Goal: Answer question/provide support

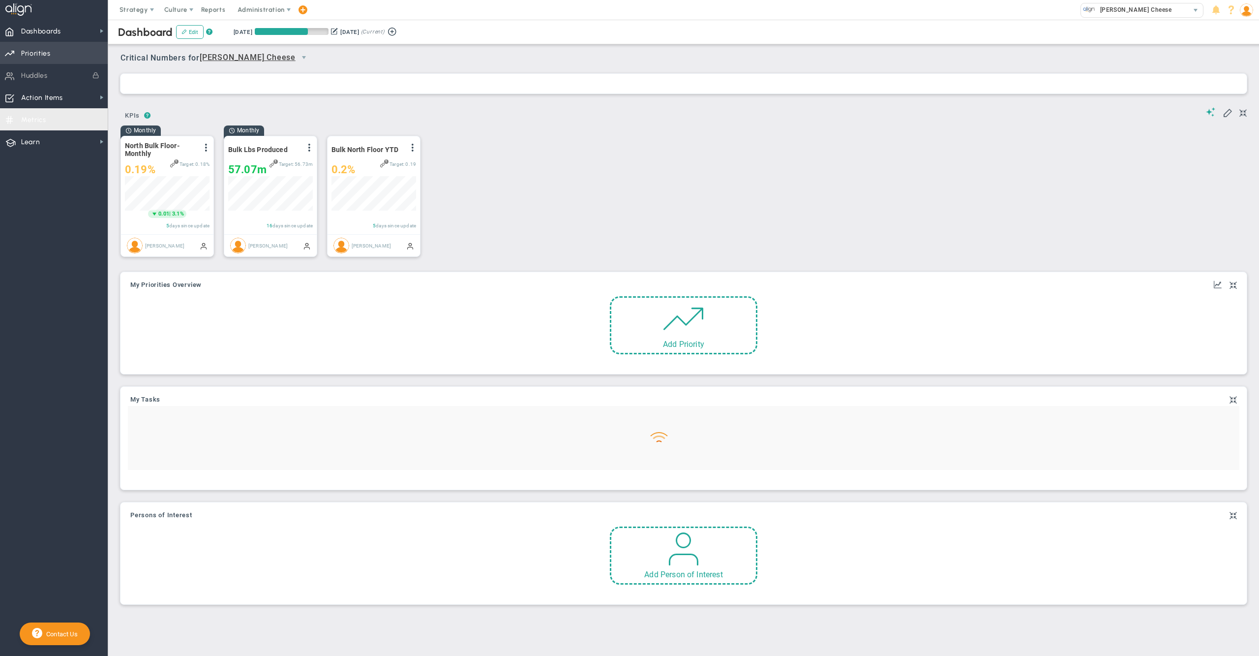
scroll to position [34, 84]
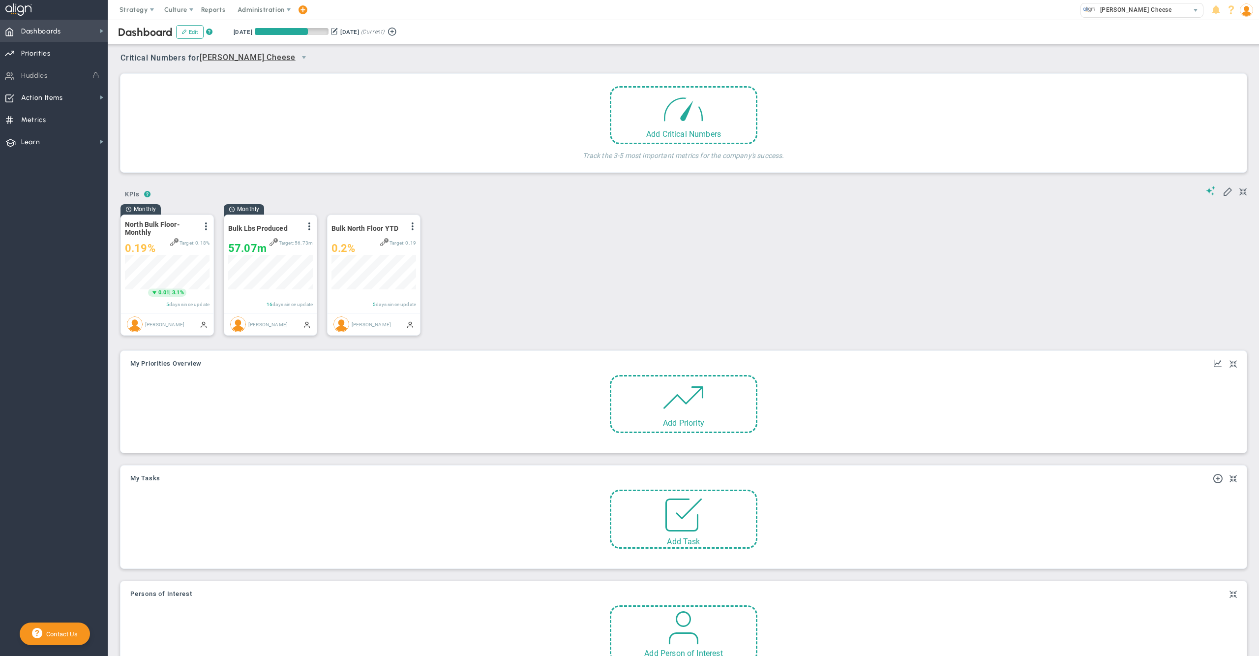
click at [61, 30] on span "Dashboards" at bounding box center [41, 31] width 40 height 21
click at [506, 237] on div "Monthly North Bulk Floor- Monthly View Historical Graph Edit Make "No Change" U…" at bounding box center [680, 274] width 1139 height 141
click at [443, 255] on div "Monthly North Bulk Floor- Monthly View Historical Graph Edit Make "No Change" U…" at bounding box center [680, 274] width 1139 height 141
click at [1046, 211] on div "Monthly North Bulk Floor- Monthly View Historical Graph Edit Make "No Change" U…" at bounding box center [680, 274] width 1139 height 141
click at [1242, 11] on img at bounding box center [1246, 9] width 13 height 13
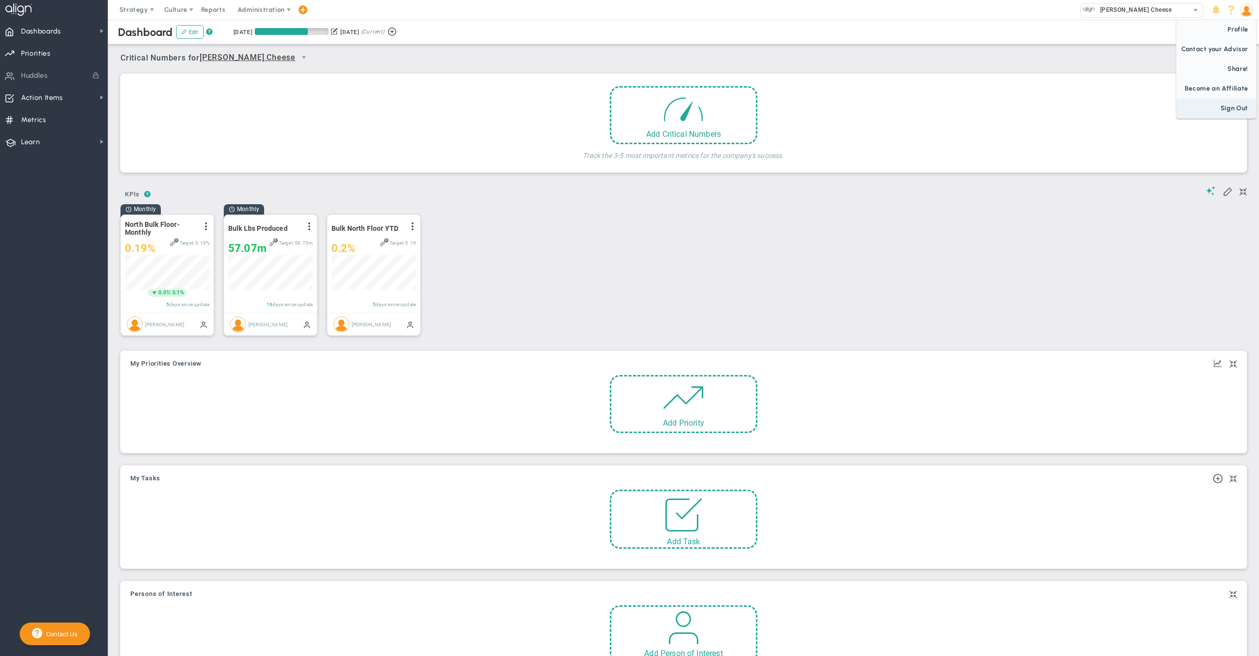
click at [1234, 107] on span "Sign Out" at bounding box center [1217, 108] width 80 height 20
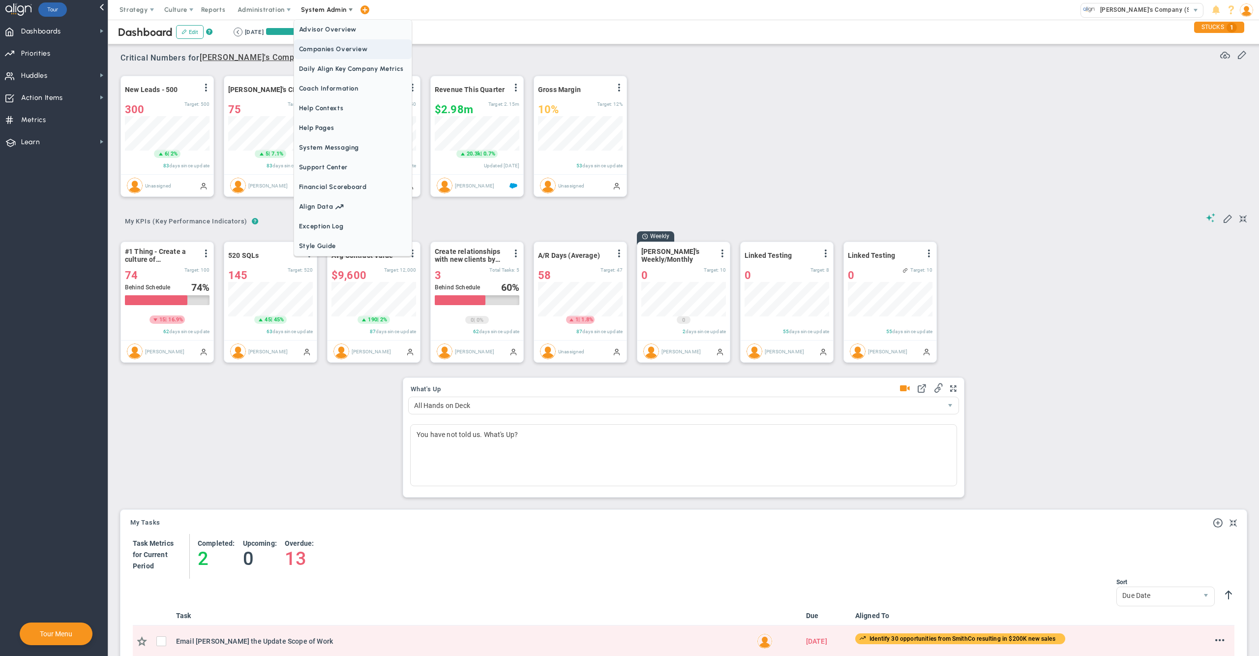
click at [345, 44] on span "Companies Overview" at bounding box center [353, 49] width 118 height 20
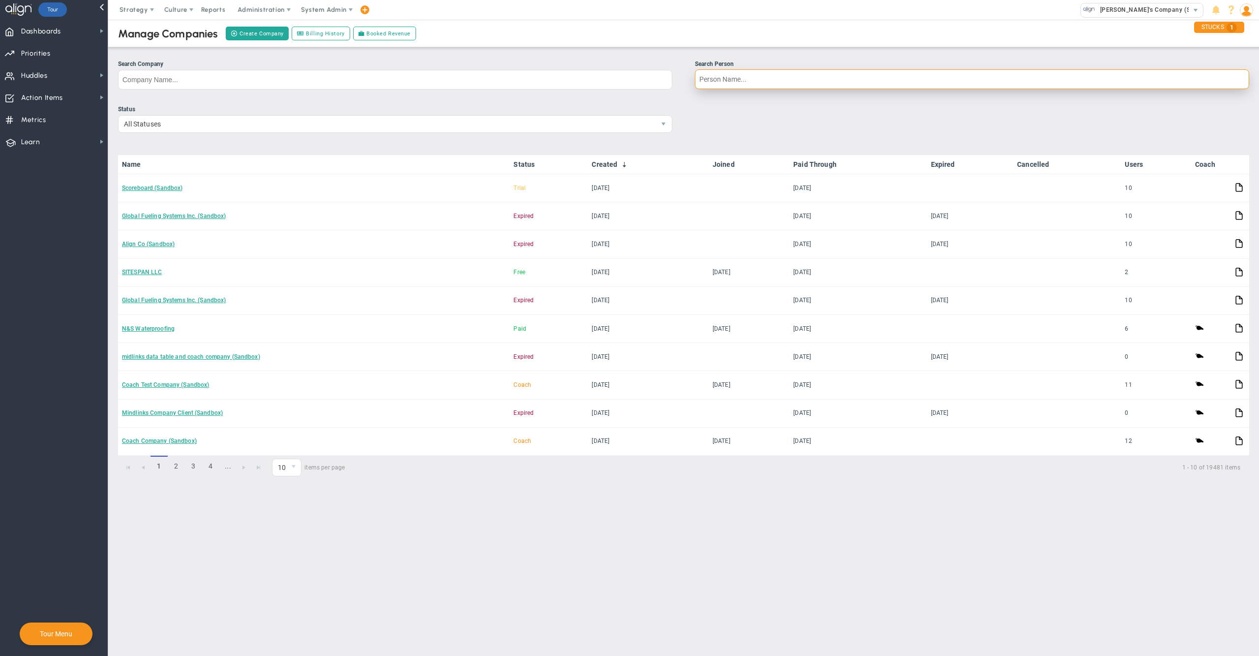
click at [732, 77] on input "Search Person" at bounding box center [972, 79] width 554 height 20
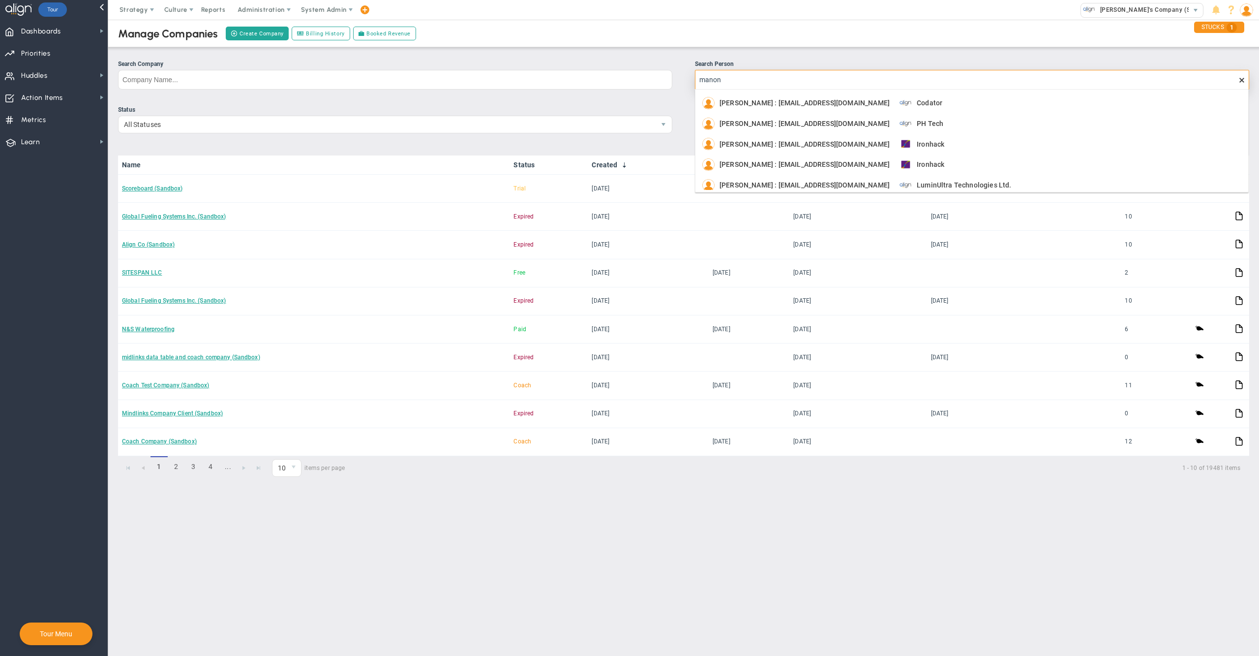
scroll to position [107, 0]
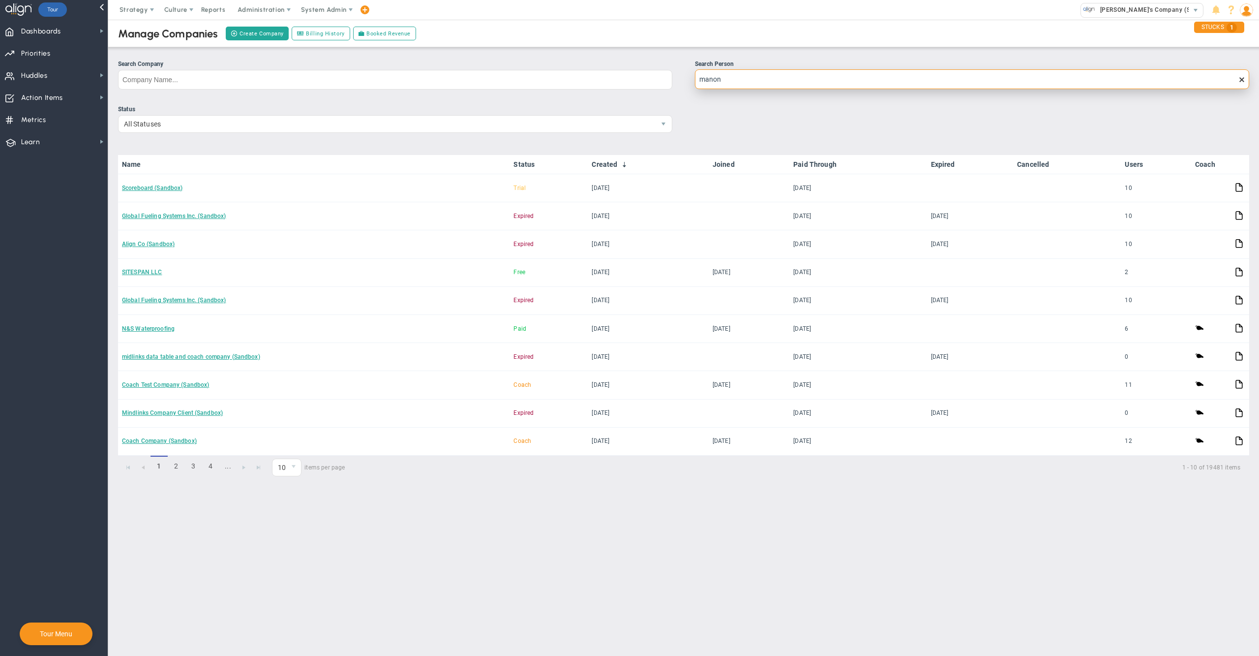
type input "manon n"
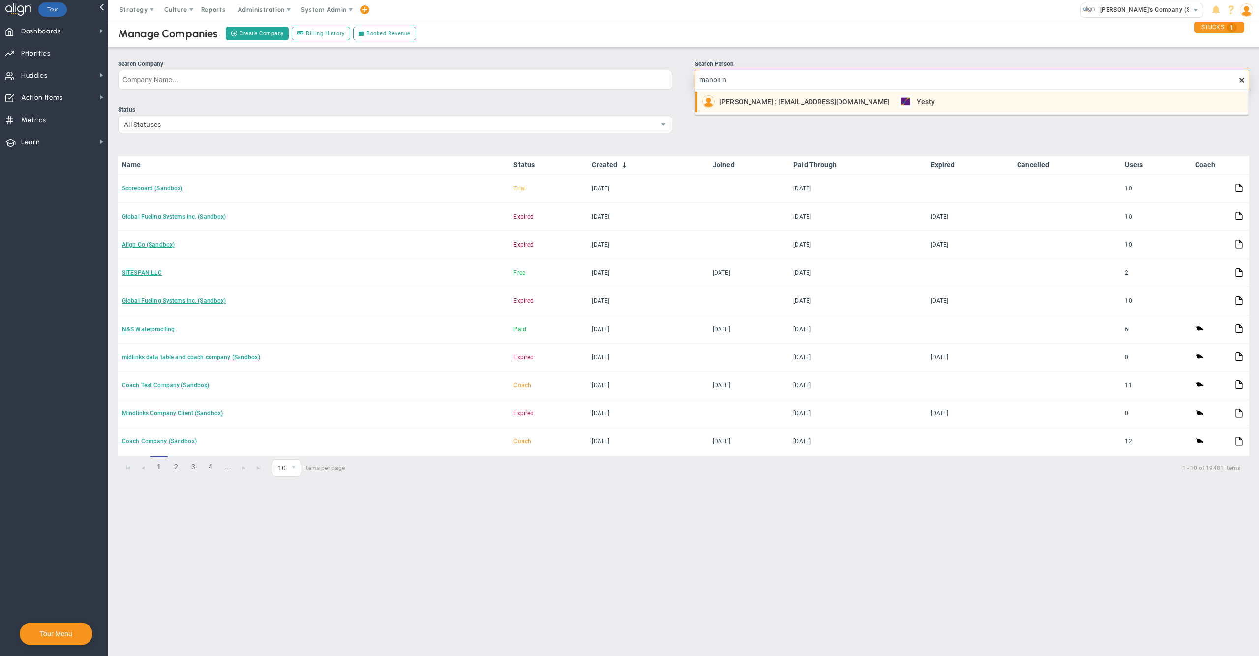
click at [762, 101] on span "Manon Niesten : manon.niesten@yesty.io" at bounding box center [805, 101] width 170 height 7
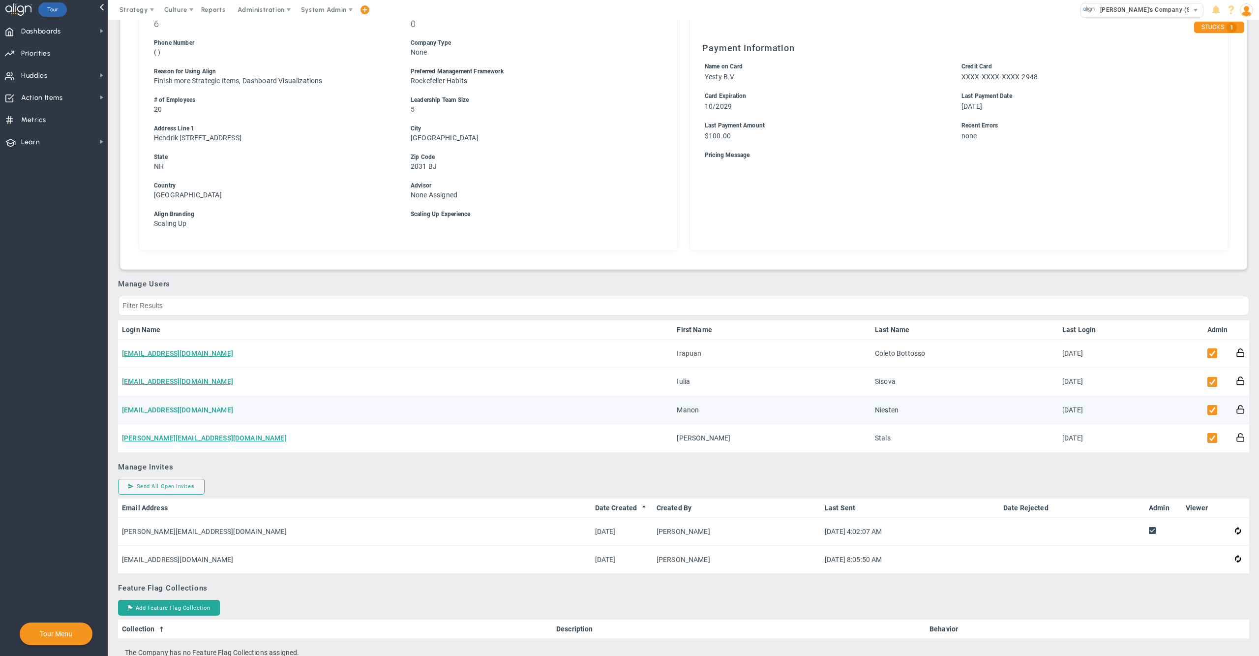
click at [168, 406] on link "manon.niesten@yesty.io" at bounding box center [177, 410] width 111 height 8
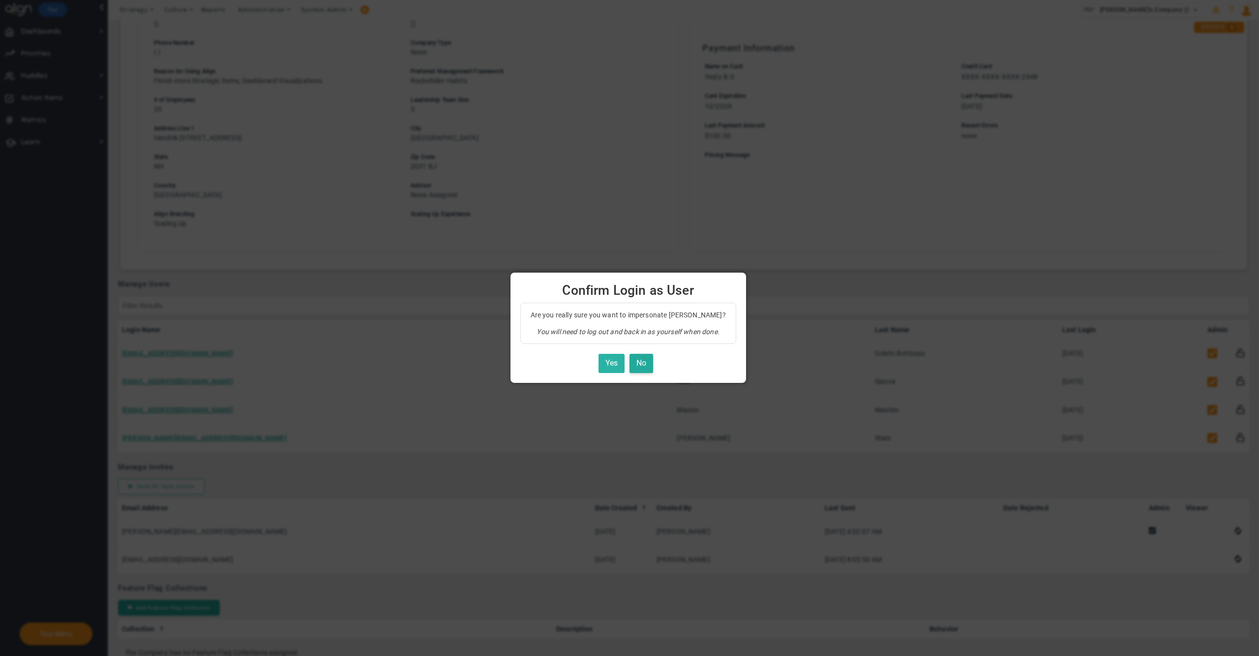
click at [612, 367] on button "Yes" at bounding box center [612, 363] width 26 height 19
